Goal: Task Accomplishment & Management: Manage account settings

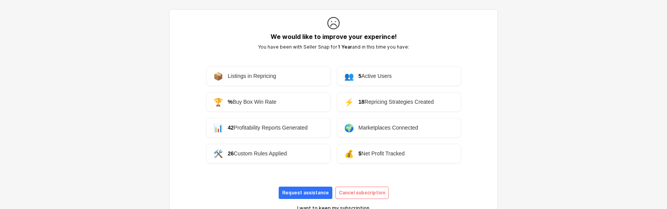
click at [270, 192] on div "Request assistance Cancel subscription" at bounding box center [333, 193] width 255 height 12
click at [298, 189] on div "Request assistance" at bounding box center [305, 193] width 47 height 12
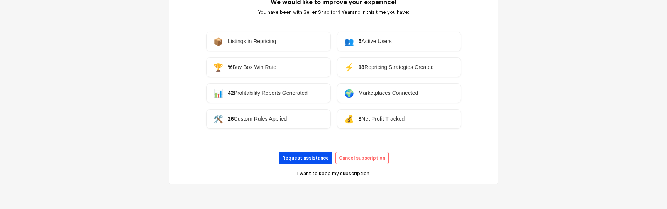
scroll to position [36, 0]
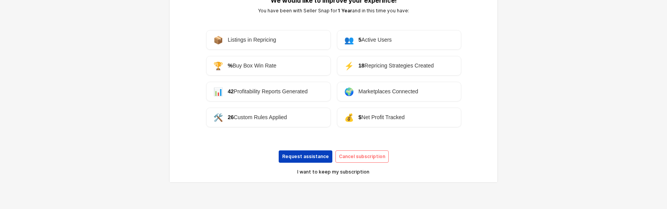
click at [295, 156] on p "Request assistance" at bounding box center [305, 157] width 47 height 6
click at [309, 155] on p "Request assistance" at bounding box center [305, 157] width 47 height 6
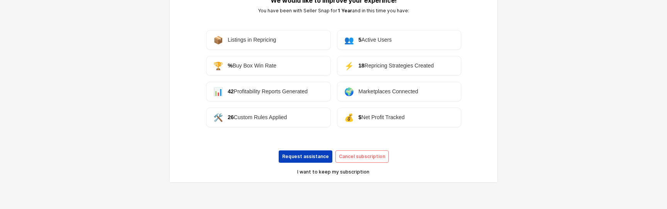
click at [309, 155] on p "Request assistance" at bounding box center [305, 157] width 47 height 6
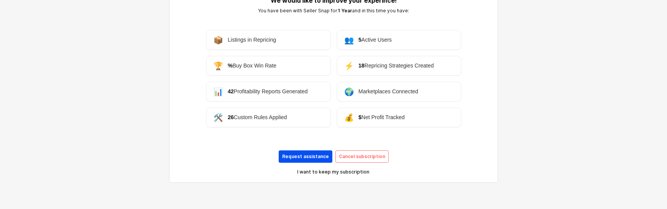
click at [309, 155] on p "Request assistance" at bounding box center [305, 157] width 47 height 6
click at [287, 158] on p "Request assistance" at bounding box center [305, 157] width 47 height 6
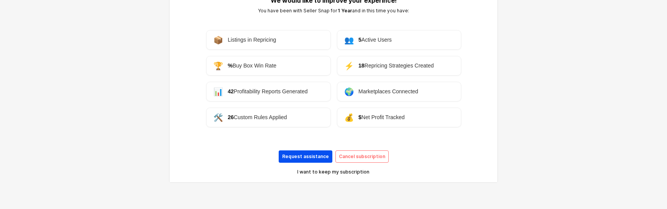
click at [287, 158] on p "Request assistance" at bounding box center [305, 157] width 47 height 6
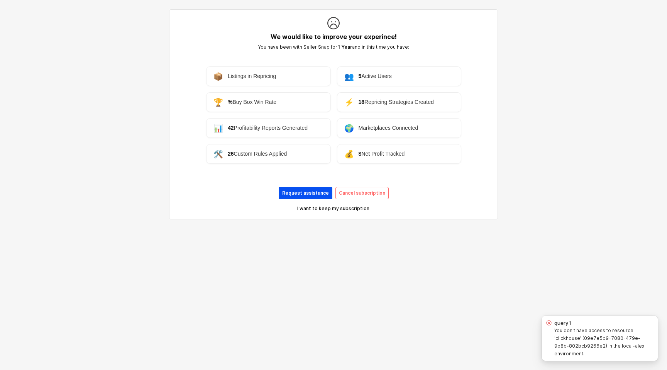
click at [297, 189] on div "Request assistance" at bounding box center [305, 193] width 47 height 12
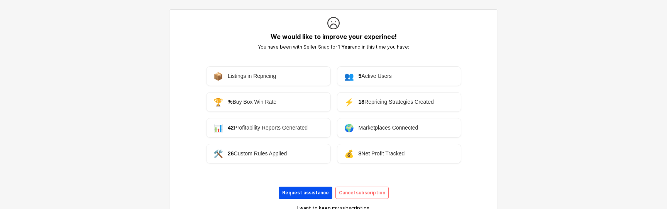
click at [292, 193] on p "Request assistance" at bounding box center [305, 193] width 47 height 6
click at [313, 194] on p "Request assistance" at bounding box center [305, 193] width 47 height 6
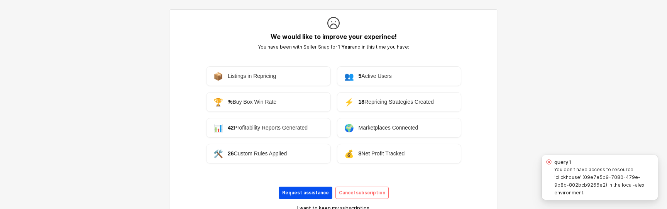
click at [301, 194] on p "Request assistance" at bounding box center [305, 193] width 47 height 6
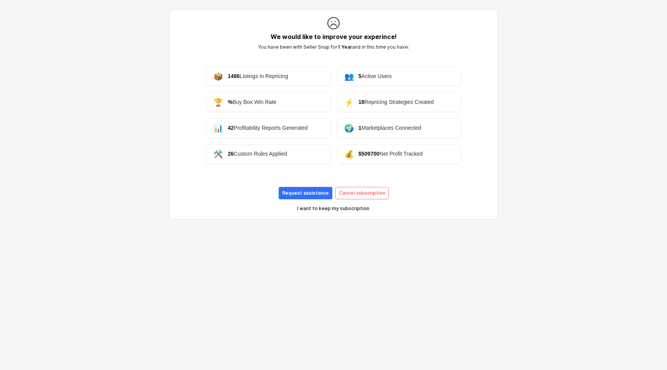
click at [324, 209] on p "I want to keep my subscription" at bounding box center [333, 208] width 72 height 6
click at [310, 193] on p "Request assistance" at bounding box center [305, 193] width 47 height 6
click at [348, 197] on div "Cancel subscription" at bounding box center [362, 193] width 46 height 12
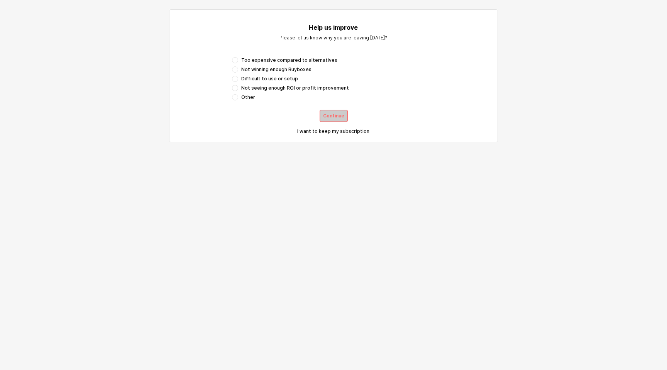
click at [325, 113] on p "Continue" at bounding box center [333, 116] width 21 height 6
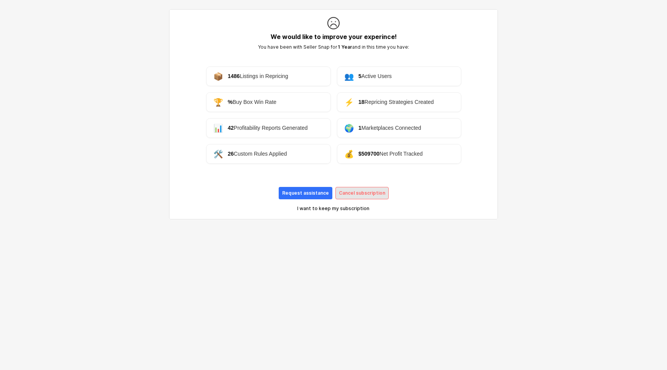
click at [351, 190] on p "Cancel subscription" at bounding box center [362, 193] width 46 height 6
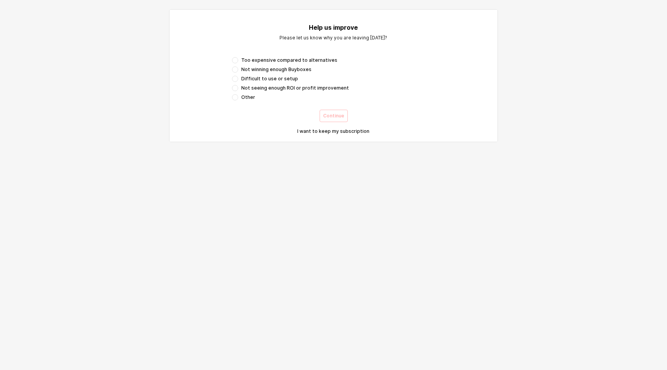
click at [265, 61] on span "Too expensive compared to alternatives" at bounding box center [289, 60] width 96 height 6
click at [247, 99] on span "Other" at bounding box center [248, 97] width 14 height 6
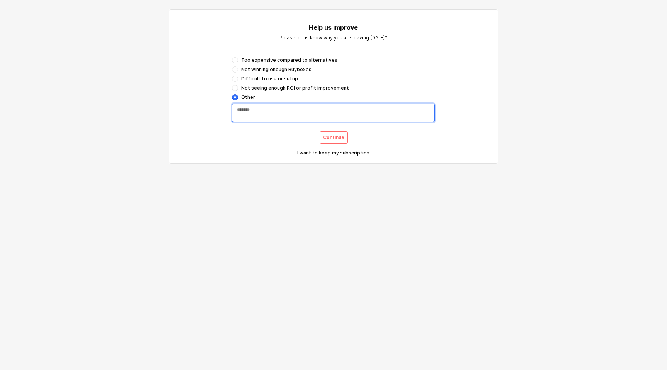
click at [258, 108] on textarea "App Frame" at bounding box center [333, 112] width 193 height 12
type textarea "*"
click at [351, 153] on p "I want to keep my subscription" at bounding box center [333, 153] width 72 height 6
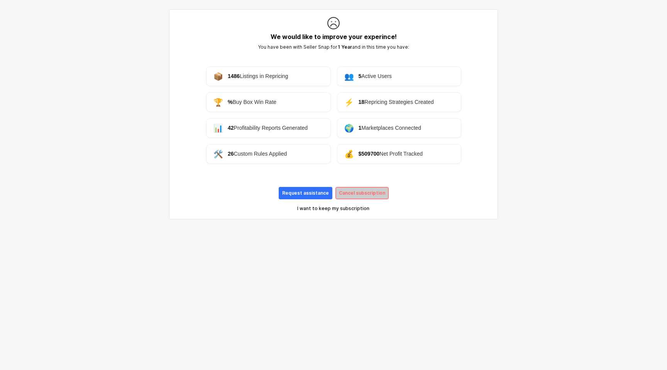
click at [352, 190] on p "Cancel subscription" at bounding box center [362, 193] width 46 height 6
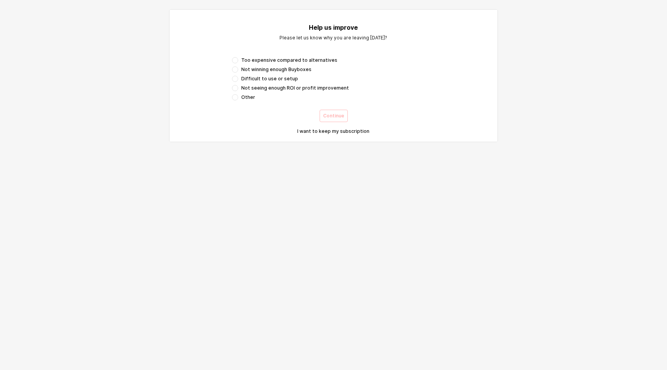
click at [247, 98] on span "Other" at bounding box center [248, 97] width 14 height 6
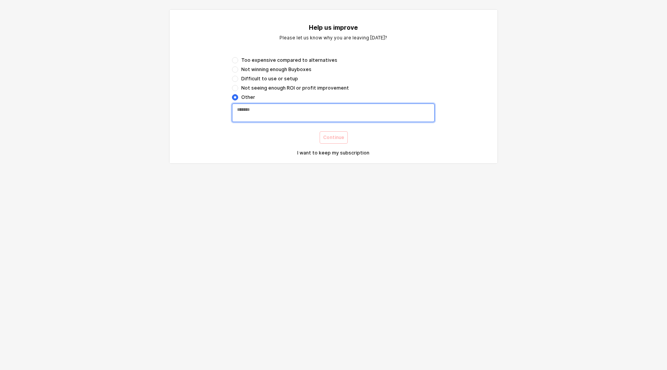
click at [255, 108] on textarea "App Frame" at bounding box center [333, 112] width 193 height 12
type textarea "*"
click at [326, 133] on div "Continue" at bounding box center [333, 138] width 21 height 12
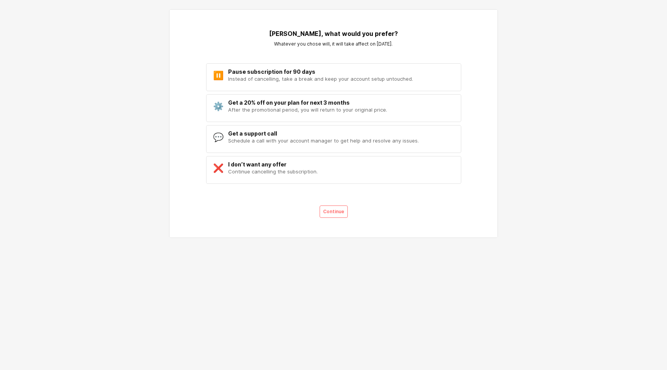
click at [286, 92] on div "App Frame" at bounding box center [333, 77] width 261 height 31
